Goal: Task Accomplishment & Management: Complete application form

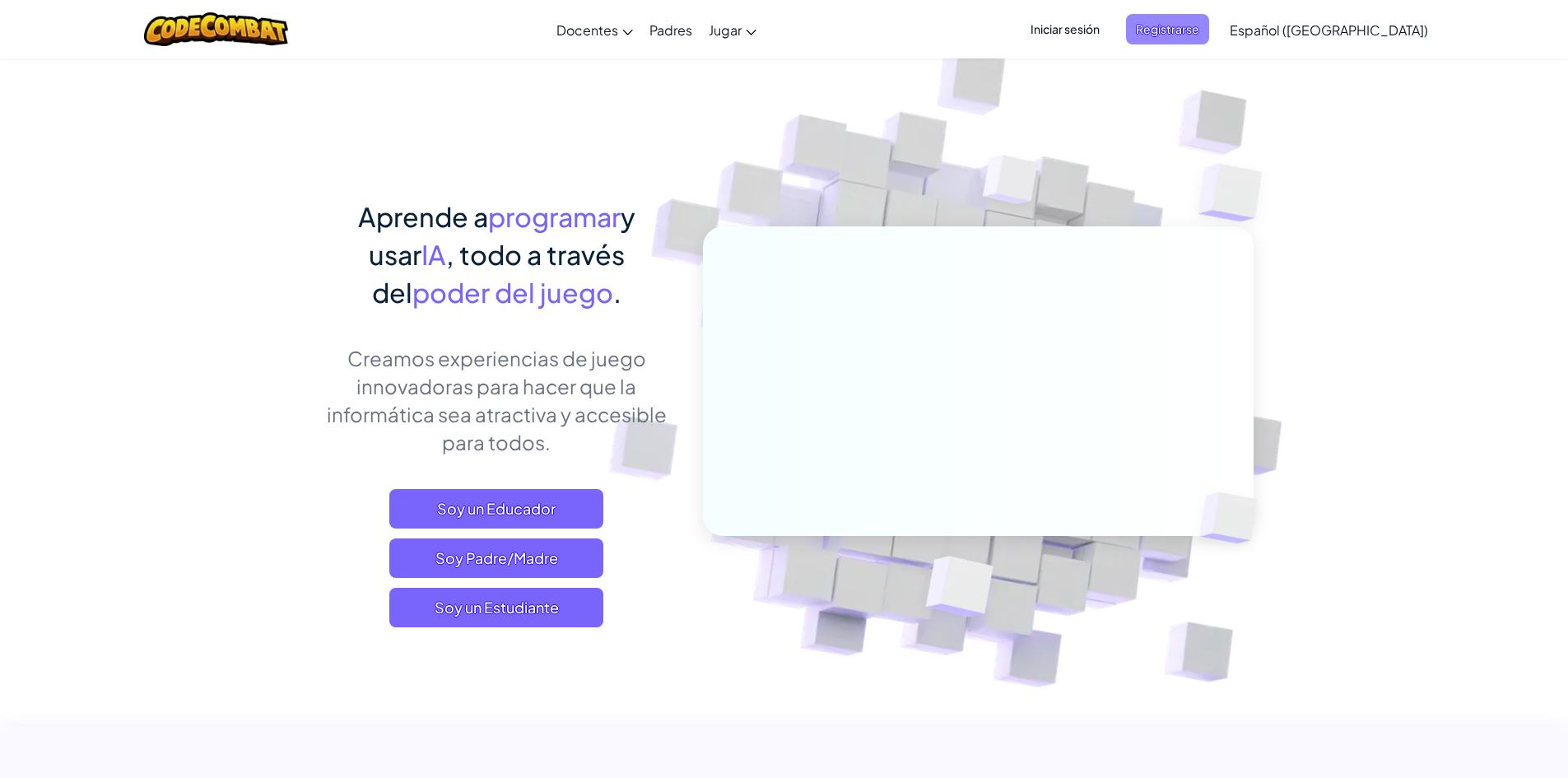
click at [1209, 38] on span "Registrarse" at bounding box center [1167, 28] width 83 height 30
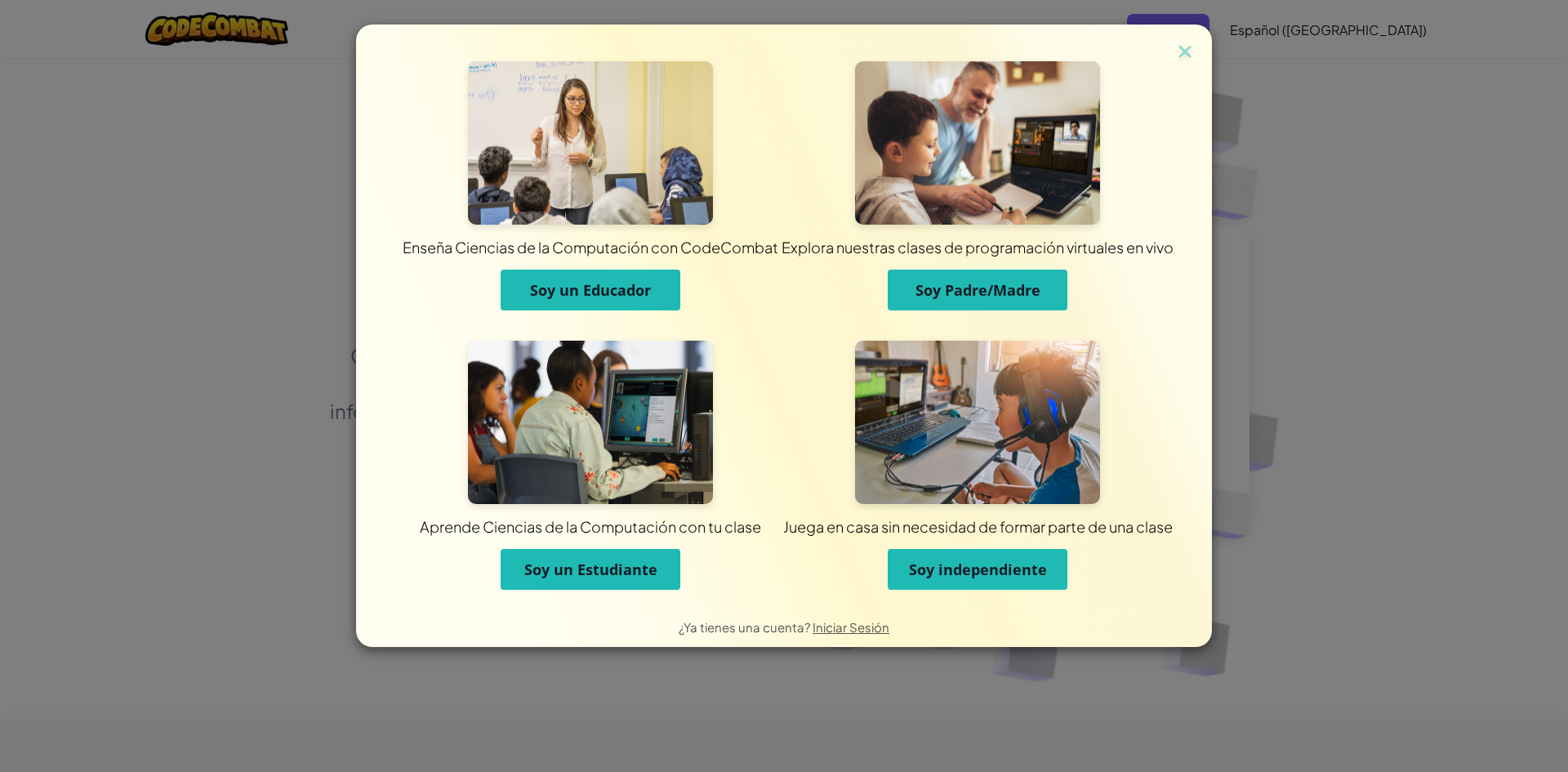
click at [1387, 399] on div "Enseña Ciencias de la Computación con CodeCombat Soy un Educador Explora nuestr…" at bounding box center [784, 386] width 1568 height 772
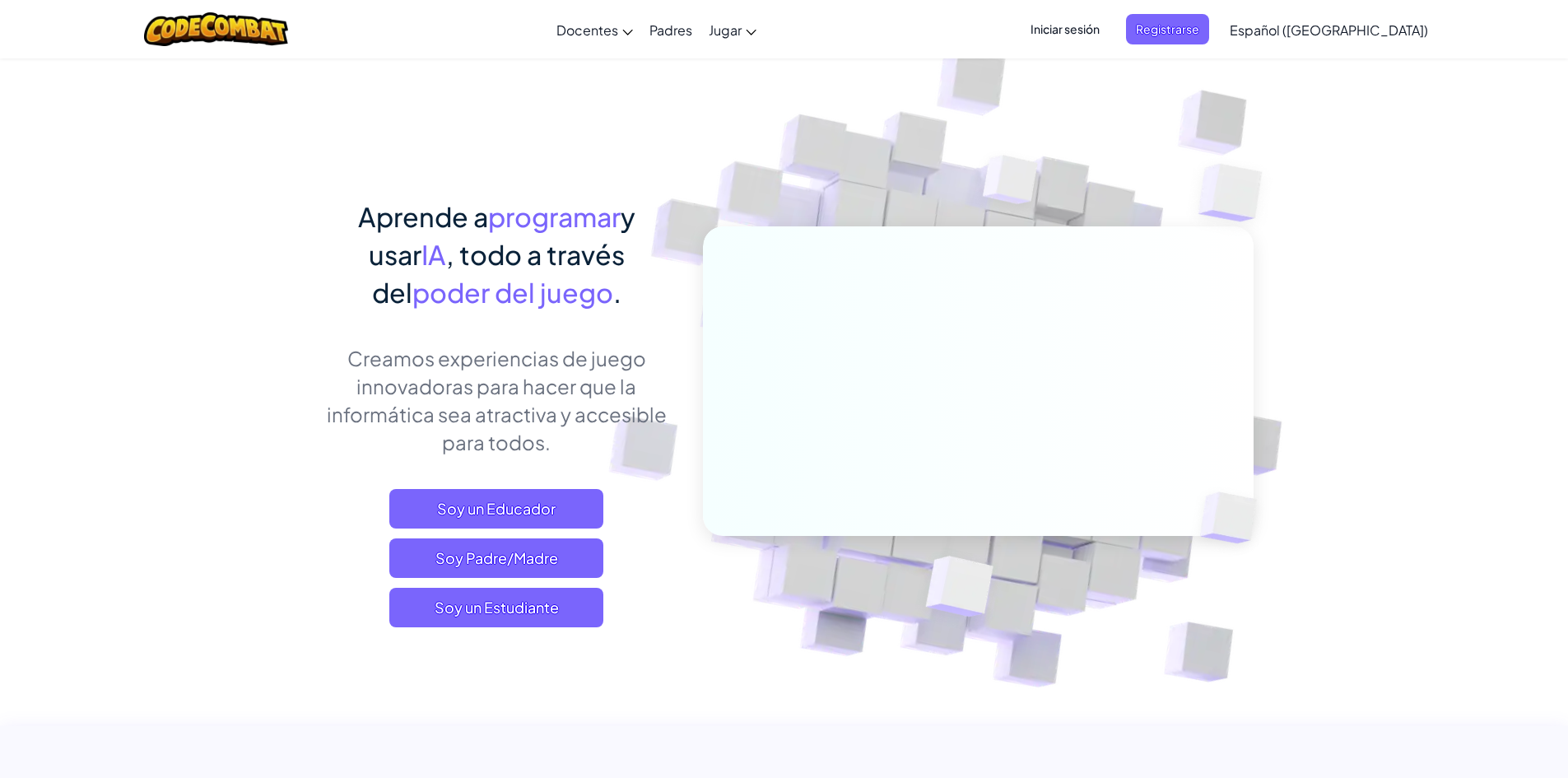
click at [1088, 36] on span "Iniciar sesión" at bounding box center [1064, 28] width 89 height 30
